Goal: Answer question/provide support: Share knowledge or assist other users

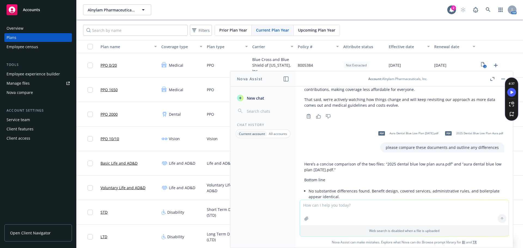
scroll to position [122, 0]
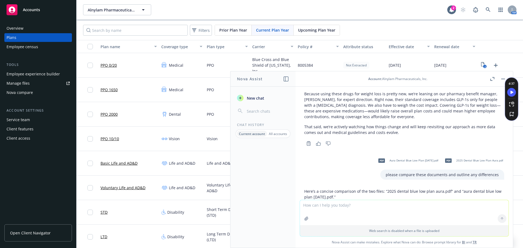
click at [343, 210] on textarea at bounding box center [404, 212] width 209 height 25
type textarea "how to calculate cobra premium for a health fsa"
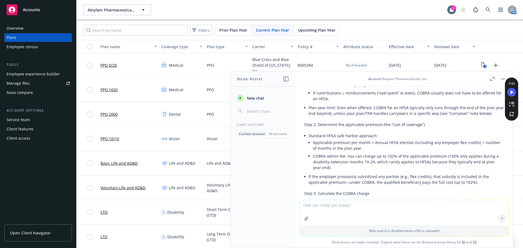
scroll to position [589, 0]
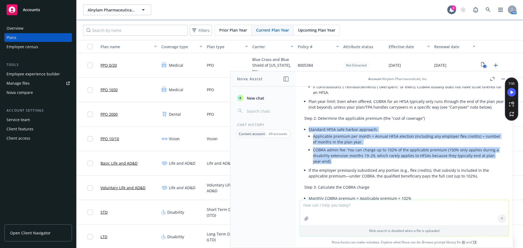
drag, startPoint x: 309, startPoint y: 123, endPoint x: 343, endPoint y: 157, distance: 47.0
click at [343, 157] on li "Standard HFSA safe harbor approach: Applicable premium per month = Annual HFSA …" at bounding box center [405, 146] width 195 height 41
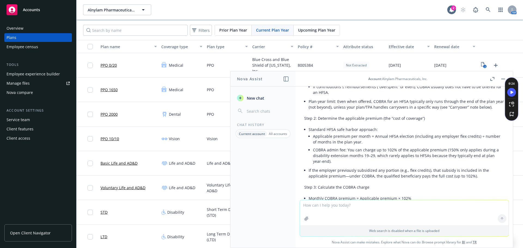
click at [346, 217] on textarea at bounding box center [404, 212] width 209 height 25
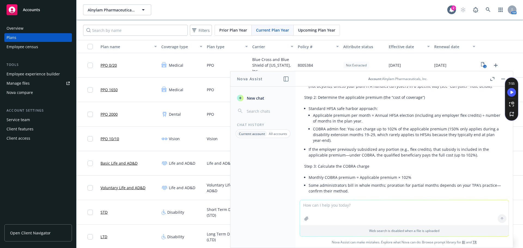
scroll to position [616, 0]
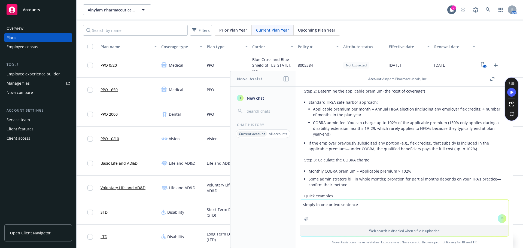
type textarea "simply in one or two sentences"
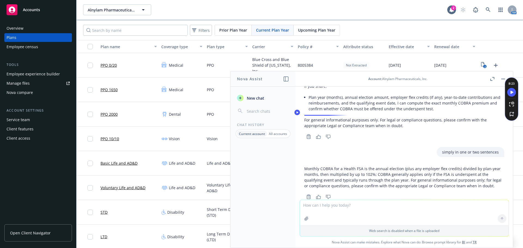
scroll to position [867, 0]
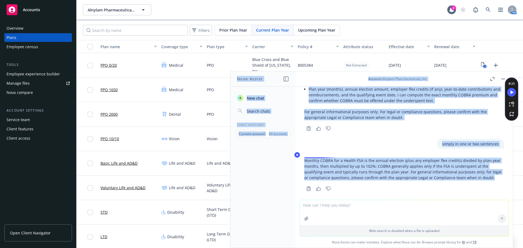
drag, startPoint x: 494, startPoint y: 175, endPoint x: 298, endPoint y: 156, distance: 196.1
click at [298, 156] on body "Accounts Overview Plans Employee census Tools Employee experience builder Manag…" at bounding box center [261, 124] width 523 height 248
click at [317, 161] on p "Monthly COBRA for a Health FSA is the annual election (plus any employer flex c…" at bounding box center [404, 169] width 200 height 23
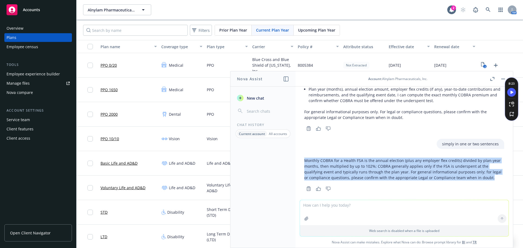
drag, startPoint x: 305, startPoint y: 155, endPoint x: 490, endPoint y: 176, distance: 186.1
click at [490, 176] on div "Monthly COBRA for a Health FSA is the annual election (plus any employer flex c…" at bounding box center [404, 168] width 200 height 27
copy p "Monthly COBRA for a Health FSA is the annual election (plus any employer flex c…"
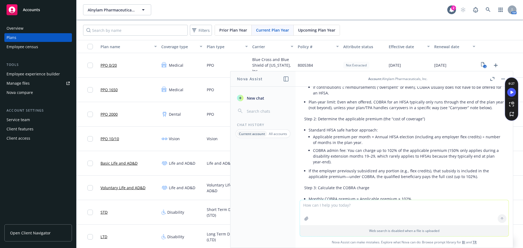
scroll to position [595, 0]
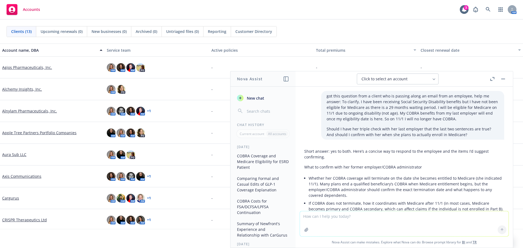
scroll to position [1931, 0]
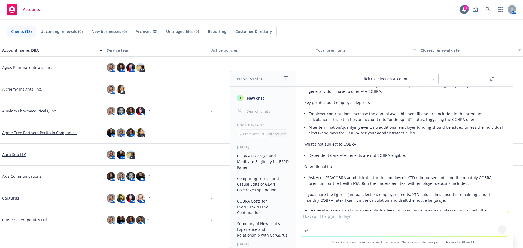
click at [424, 213] on textarea at bounding box center [404, 223] width 209 height 25
click at [391, 220] on textarea "please confirm that this is all accurate:" at bounding box center [404, 224] width 209 height 26
paste textarea "Two main types of FSA Healthcare (HCFSA) - consists of a regular HCFSA and a li…"
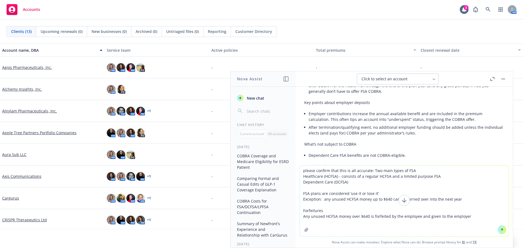
click at [331, 224] on textarea "please confirm that this is all accurate: Two main types of FSA Healthcare (HCF…" at bounding box center [404, 201] width 209 height 71
paste textarea "There are two main types of Flexible Spending Accounts (FSAs) and each account …"
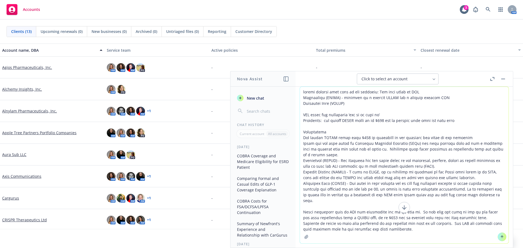
click at [348, 225] on textarea at bounding box center [404, 165] width 209 height 157
click at [362, 225] on textarea at bounding box center [404, 165] width 209 height 157
paste textarea "Every year usually in Q3 we are sent a reconciliation from our vendor letting u…"
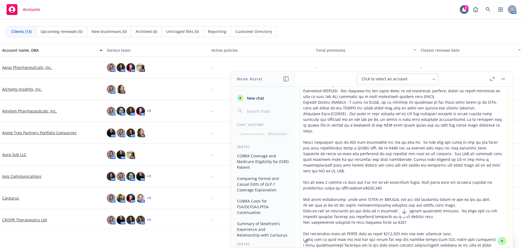
click at [438, 234] on textarea at bounding box center [404, 155] width 209 height 186
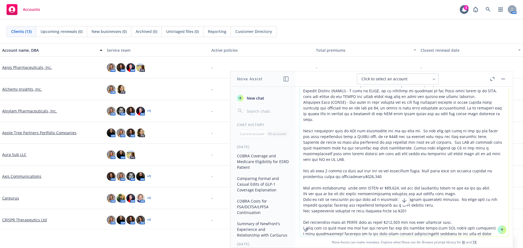
click at [318, 228] on textarea at bounding box center [404, 143] width 209 height 186
paste textarea "Use the $88K from the HCFSA forfeitures to offset the CarGurus cost of the Sept…"
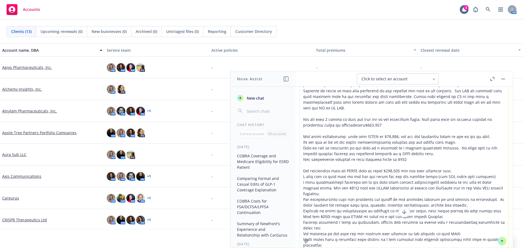
type textarea "please confirm that this is all accurate: Two main types of FSA Healthcare (HCF…"
click at [497, 241] on button at bounding box center [501, 241] width 9 height 9
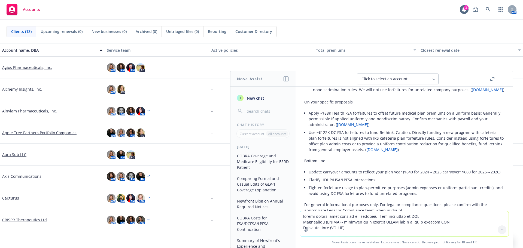
scroll to position [2763, 0]
